Goal: Transaction & Acquisition: Download file/media

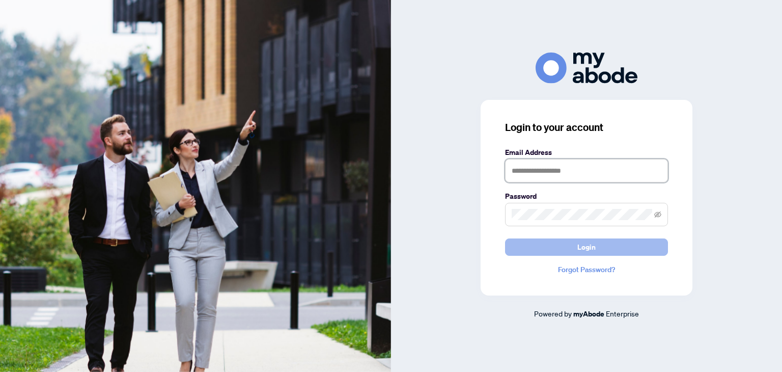
type input "**********"
click at [598, 250] on button "Login" at bounding box center [586, 246] width 163 height 17
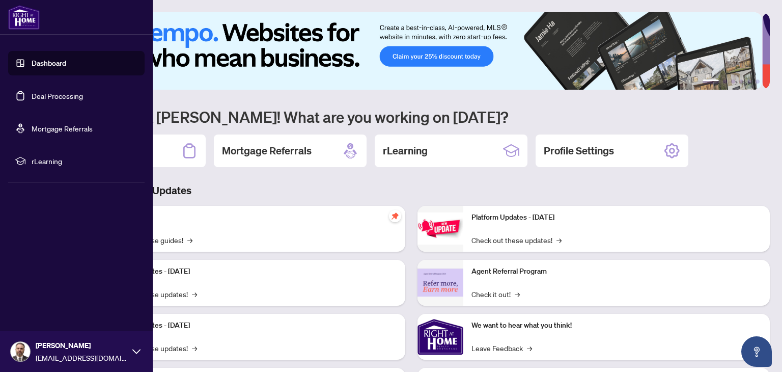
click at [43, 93] on link "Deal Processing" at bounding box center [57, 95] width 51 height 9
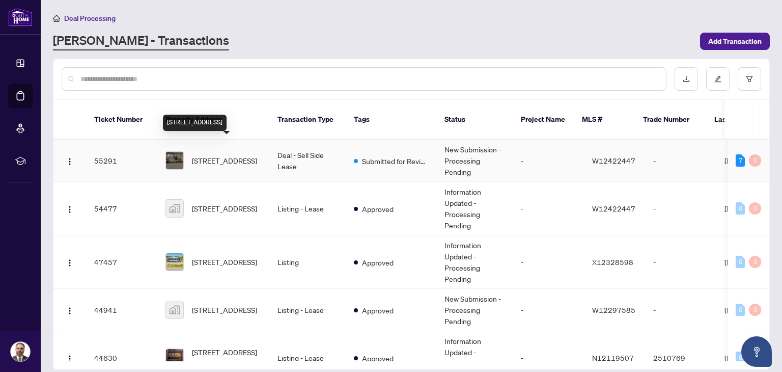
click at [216, 155] on span "[STREET_ADDRESS]" at bounding box center [224, 160] width 65 height 11
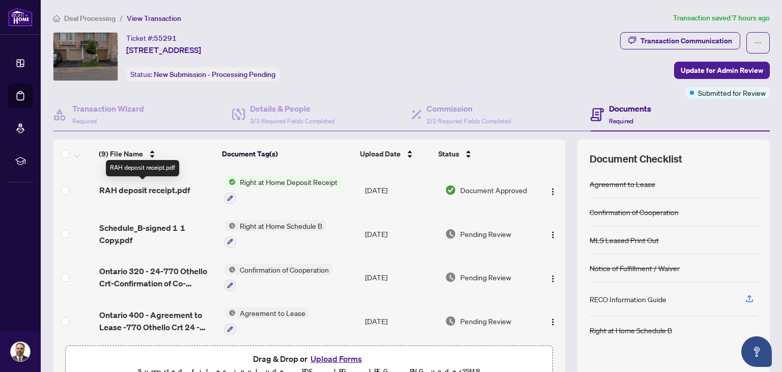
click at [143, 189] on span "RAH deposit receipt.pdf" at bounding box center [144, 190] width 91 height 12
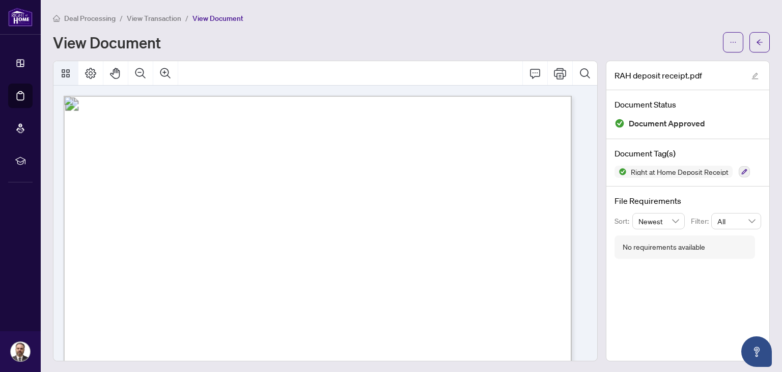
click at [65, 73] on icon "Thumbnails" at bounding box center [66, 73] width 12 height 12
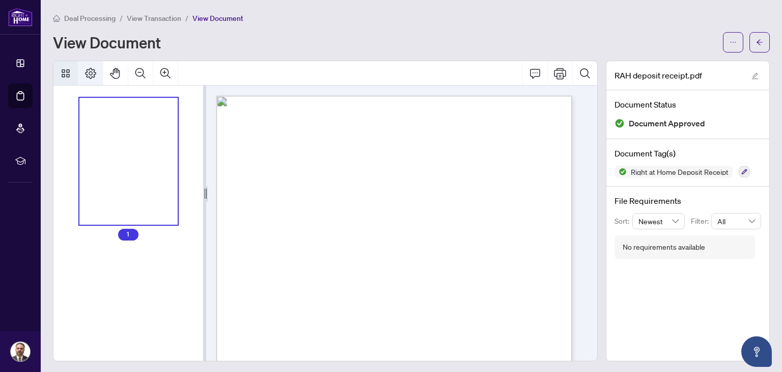
click at [91, 74] on icon "Page Layout" at bounding box center [90, 73] width 11 height 11
click at [533, 74] on icon "Comment" at bounding box center [535, 73] width 12 height 12
click at [529, 74] on icon "Comment" at bounding box center [535, 73] width 12 height 12
click at [730, 41] on icon "ellipsis" at bounding box center [733, 42] width 7 height 7
click at [679, 65] on span "Download" at bounding box center [688, 64] width 77 height 11
